Goal: Information Seeking & Learning: Learn about a topic

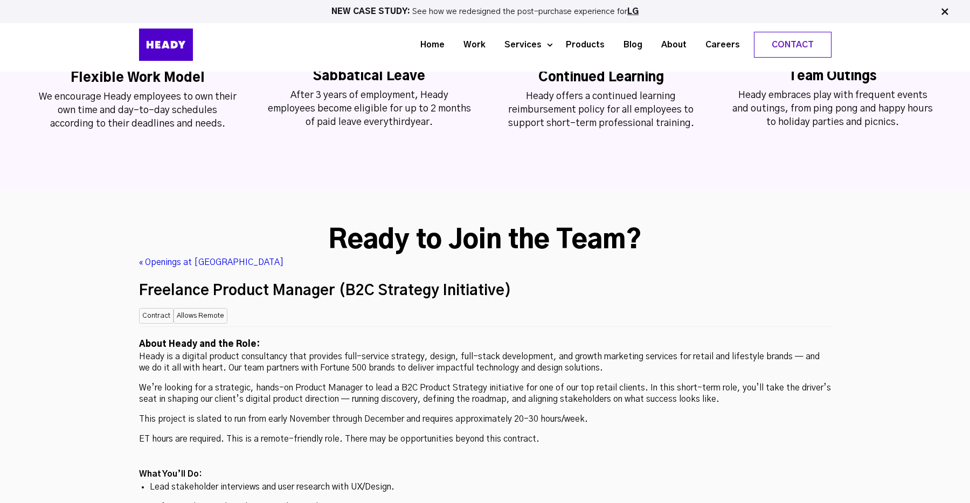
scroll to position [2684, 0]
click at [647, 305] on div "Contract Allows Remote" at bounding box center [485, 314] width 693 height 18
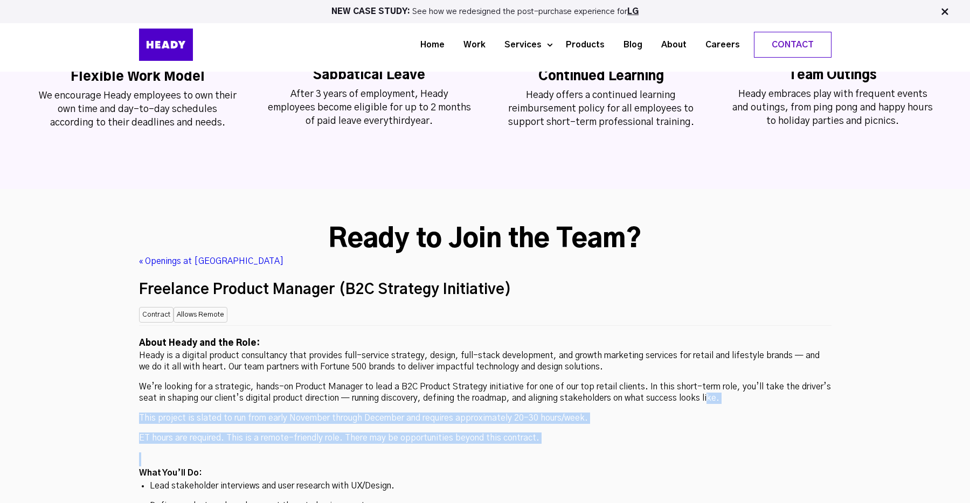
drag, startPoint x: 711, startPoint y: 375, endPoint x: 710, endPoint y: 317, distance: 57.7
click at [710, 382] on p "We’re looking for a strategic, hands-on Product Manager to lead a B2C Product S…" at bounding box center [485, 393] width 693 height 23
drag, startPoint x: 710, startPoint y: 311, endPoint x: 710, endPoint y: 384, distance: 73.3
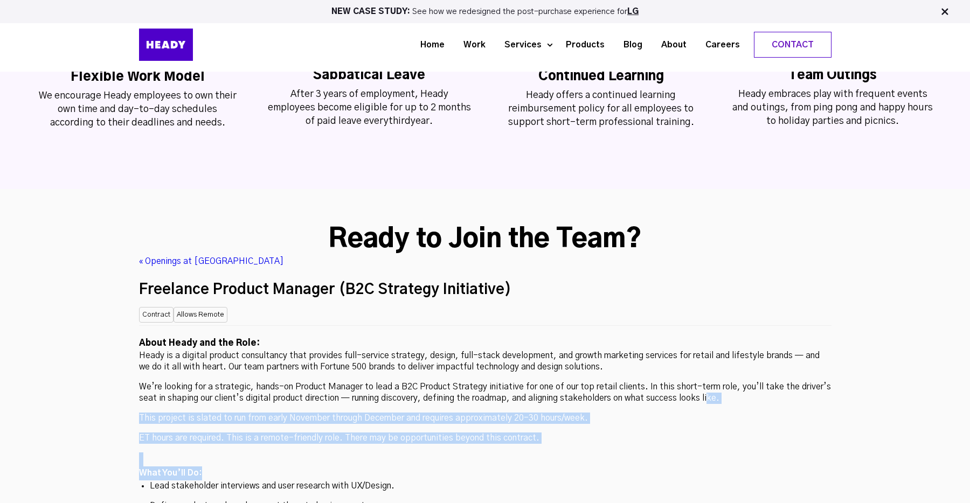
click at [710, 467] on h2 "What You’ll Do:" at bounding box center [485, 474] width 693 height 14
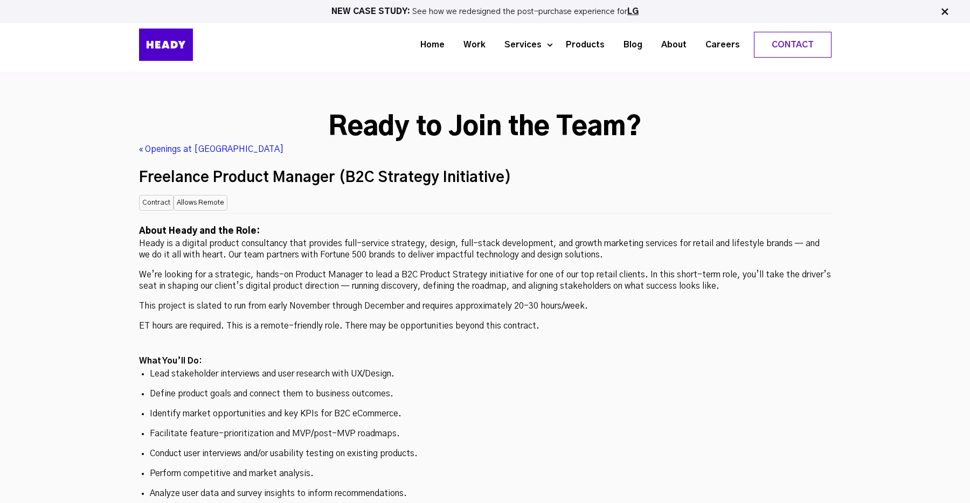
scroll to position [2785, 0]
